Goal: Navigation & Orientation: Understand site structure

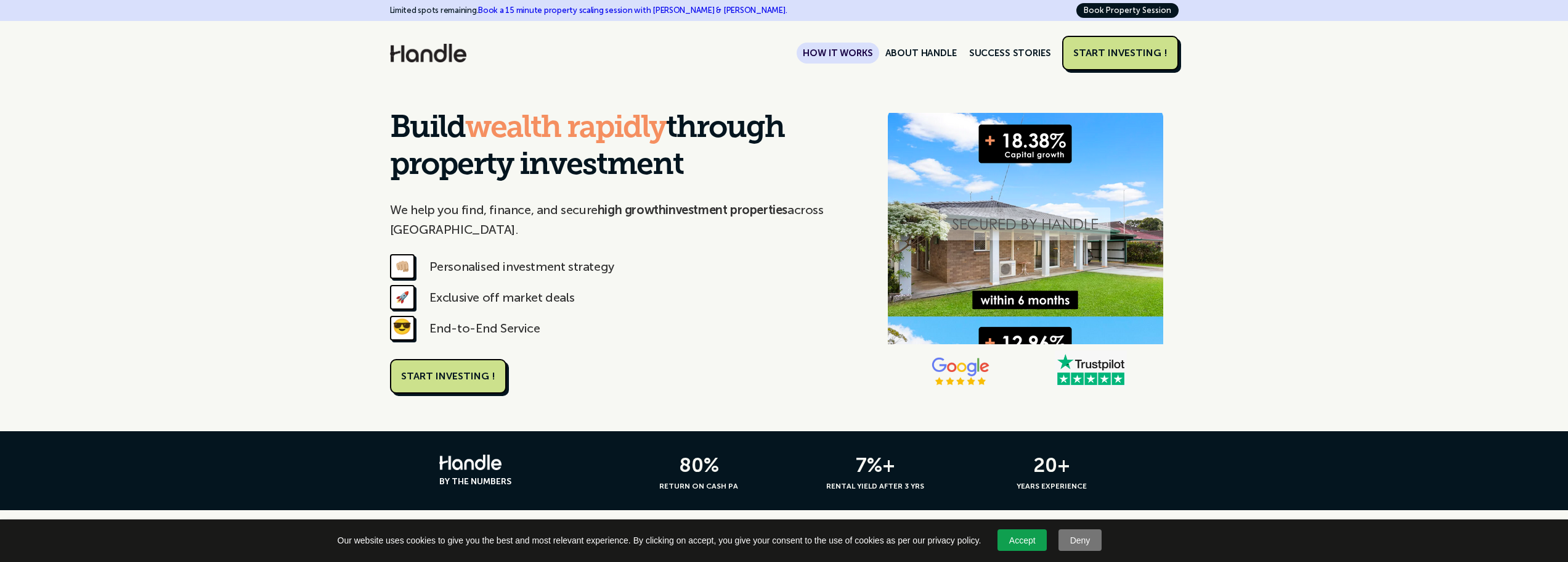
click at [858, 49] on link "HOW IT WORKS" at bounding box center [837, 53] width 82 height 21
click at [1022, 44] on link "SUCCESS STORIES" at bounding box center [1010, 53] width 95 height 21
